Goal: Task Accomplishment & Management: Manage account settings

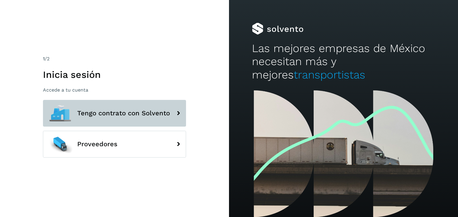
click at [98, 111] on span "Tengo contrato con Solvento" at bounding box center [123, 113] width 93 height 7
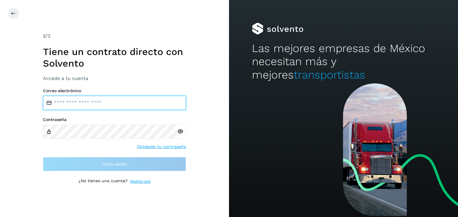
click at [104, 103] on input "email" at bounding box center [114, 103] width 143 height 14
type input "**********"
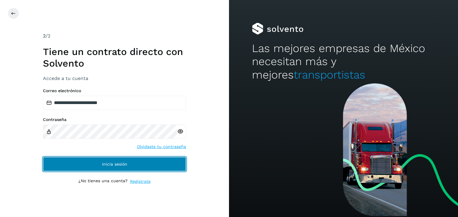
click at [130, 165] on button "Inicia sesión" at bounding box center [114, 164] width 143 height 14
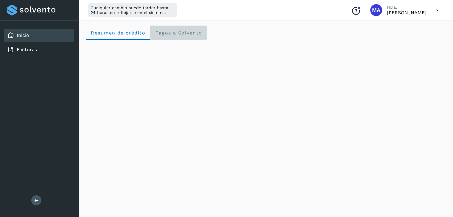
click at [179, 32] on span "Pagos a Solvento" at bounding box center [178, 33] width 47 height 6
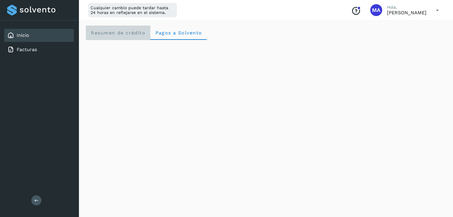
click at [130, 28] on crédito "Resumen de crédito" at bounding box center [118, 33] width 64 height 14
